Goal: Task Accomplishment & Management: Manage account settings

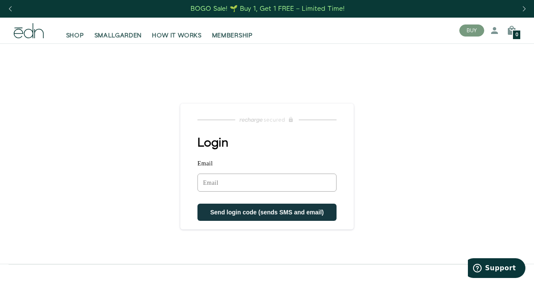
drag, startPoint x: 0, startPoint y: 0, endPoint x: 219, endPoint y: 180, distance: 283.8
click at [219, 180] on input "Email" at bounding box center [266, 182] width 139 height 18
type input "[EMAIL_ADDRESS][DOMAIN_NAME]"
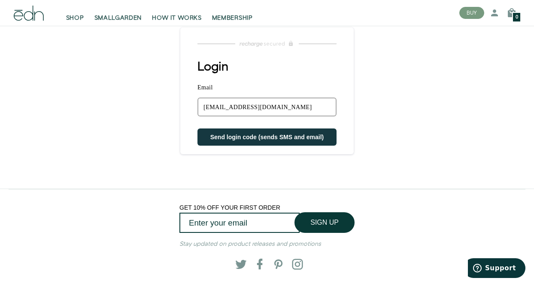
scroll to position [86, 0]
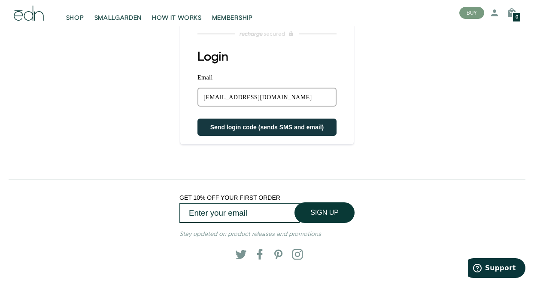
click at [272, 130] on button "Send login code (sends SMS and email)" at bounding box center [266, 126] width 139 height 17
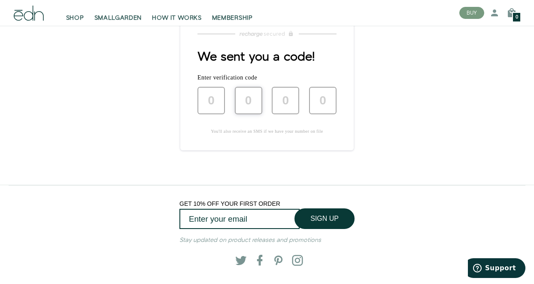
type input "6"
type input "5"
type input "2"
type input "3"
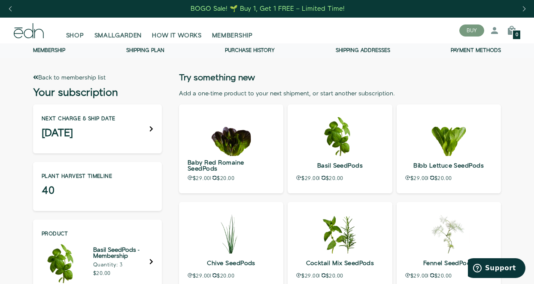
click at [54, 50] on link "Membership" at bounding box center [49, 50] width 32 height 7
